Goal: Communication & Community: Answer question/provide support

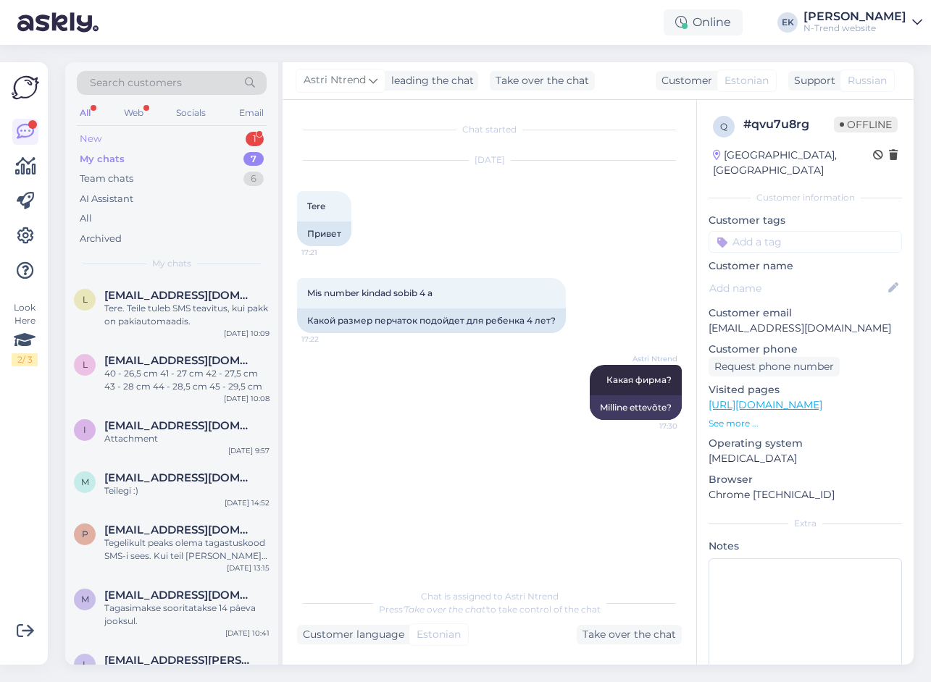
click at [93, 137] on div "New" at bounding box center [91, 139] width 22 height 14
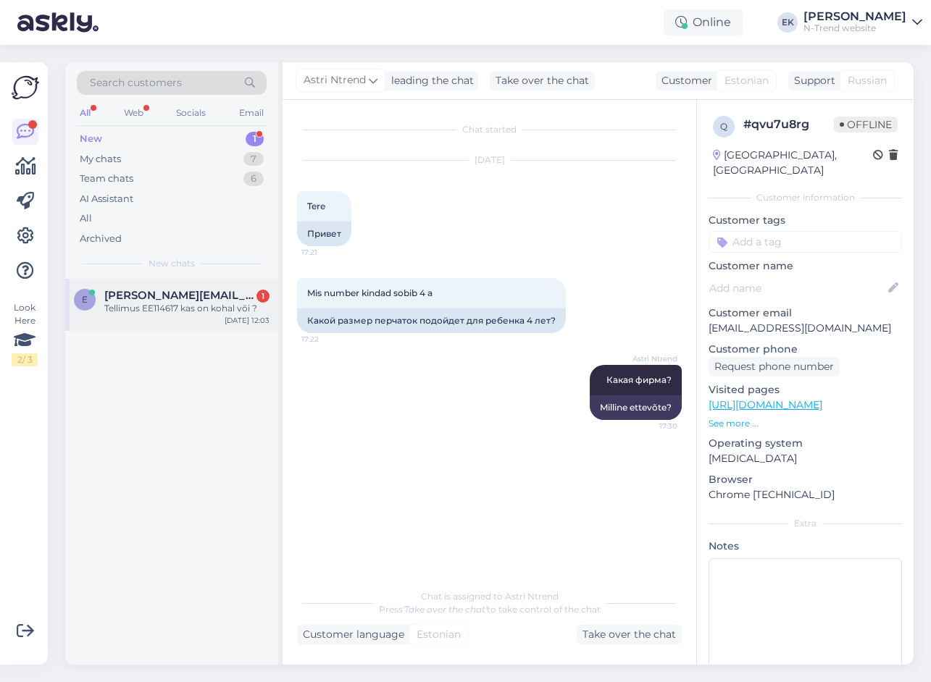
click at [139, 298] on span "[PERSON_NAME][EMAIL_ADDRESS][PERSON_NAME][DOMAIN_NAME]" at bounding box center [179, 295] width 151 height 13
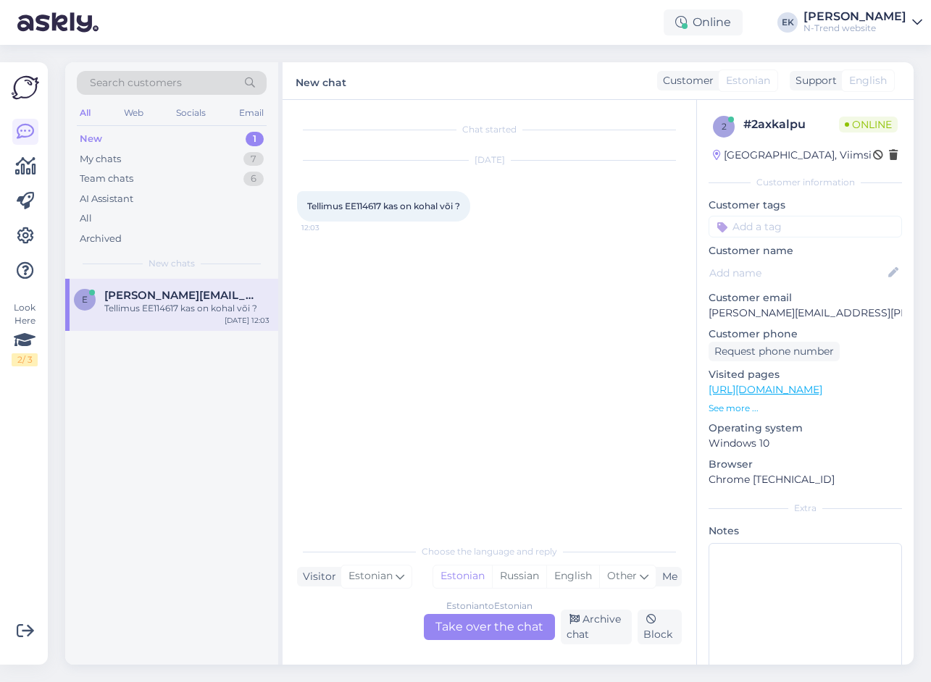
click at [360, 202] on span "Tellimus EE114617 kas on kohal või ?" at bounding box center [383, 206] width 153 height 11
copy span "EE114617"
click at [456, 629] on div "Estonian to Estonian Take over the chat" at bounding box center [489, 627] width 131 height 26
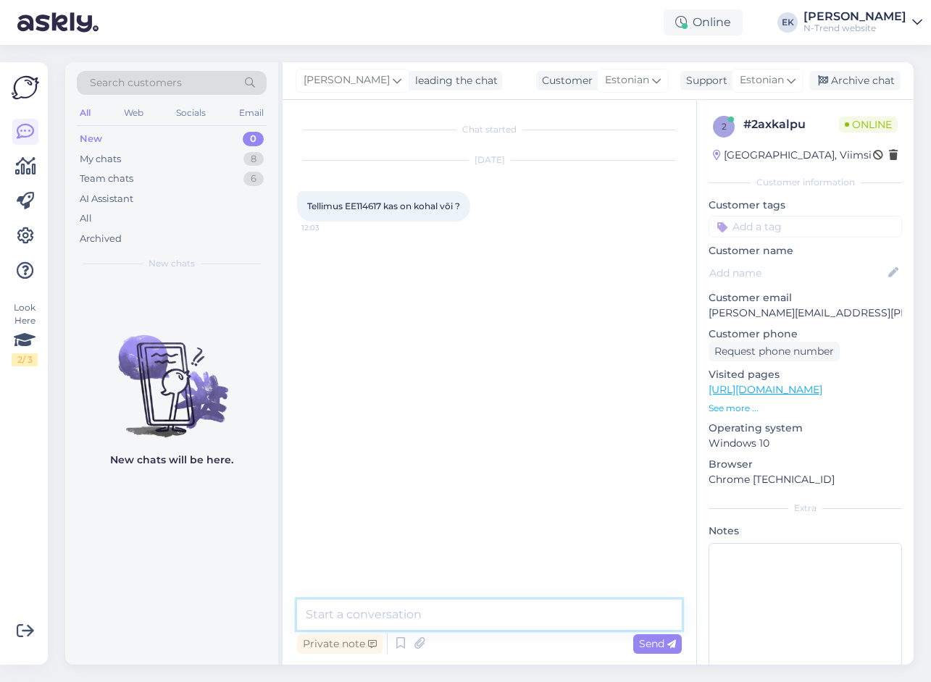
click at [382, 613] on textarea at bounding box center [489, 615] width 385 height 30
click at [456, 617] on textarea "Tere. Teiega võetakse" at bounding box center [489, 615] width 385 height 30
type textarea "Tere. Teiega võetakse ühendust, [PERSON_NAME] jõuab poodi."
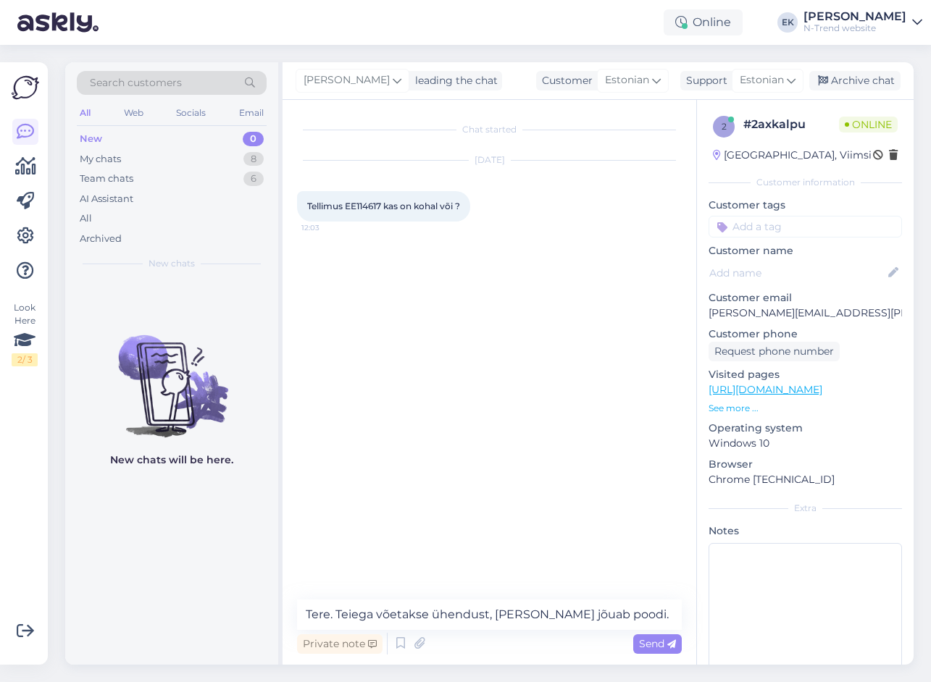
click at [650, 646] on span "Send" at bounding box center [657, 643] width 37 height 13
